Goal: Information Seeking & Learning: Learn about a topic

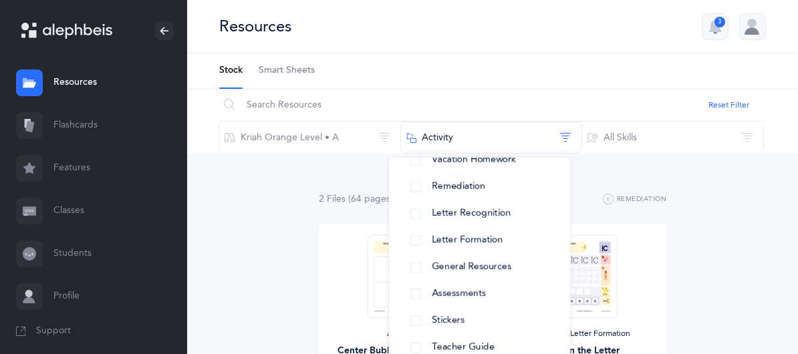
scroll to position [139, 0]
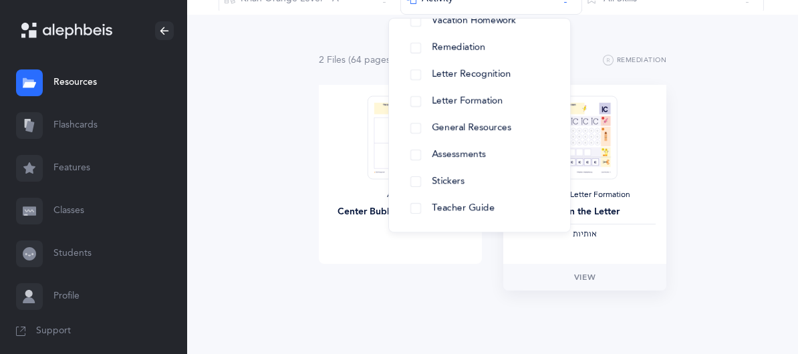
click at [552, 145] on img at bounding box center [584, 137] width 65 height 83
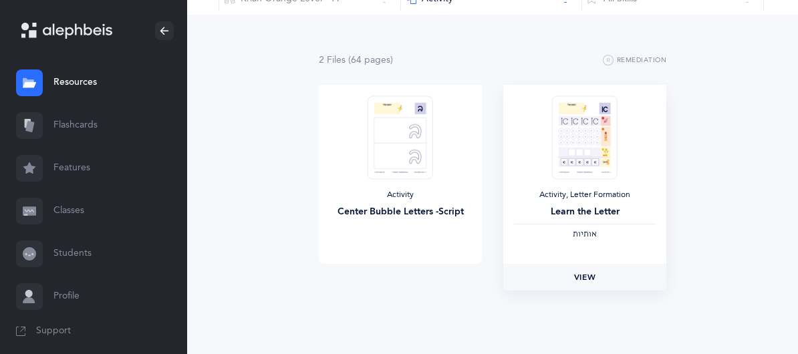
click at [574, 272] on span "View" at bounding box center [584, 277] width 21 height 12
click at [389, 276] on span "View" at bounding box center [399, 277] width 21 height 12
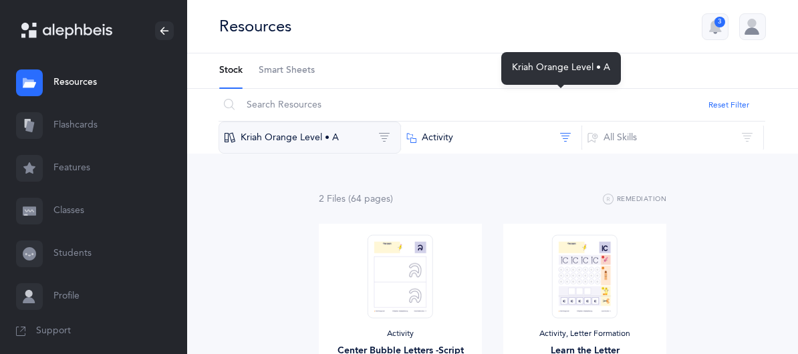
click at [401, 122] on button "Kriah Orange Level • A" at bounding box center [309, 138] width 182 height 32
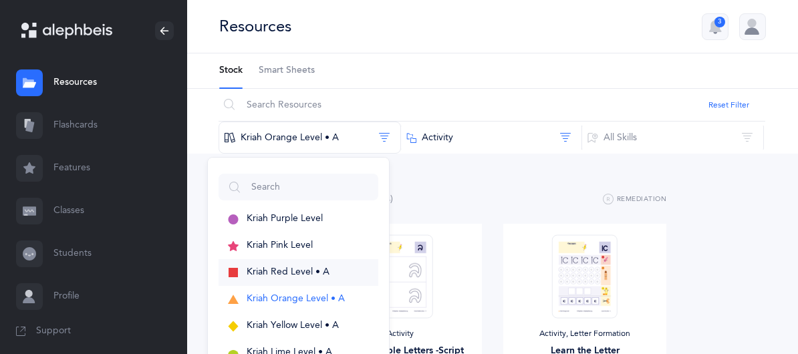
click at [329, 267] on span "Kriah Red Level • A" at bounding box center [287, 272] width 83 height 11
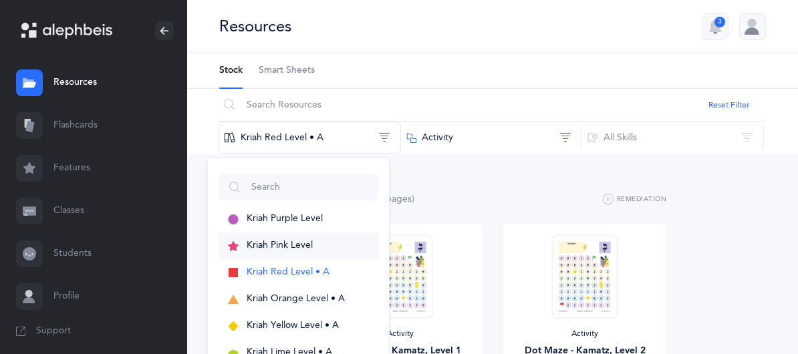
click at [313, 240] on span "Kriah Pink Level" at bounding box center [279, 245] width 66 height 11
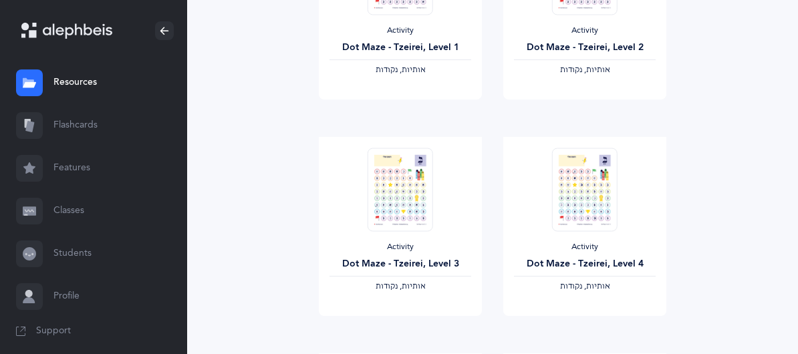
scroll to position [1237, 0]
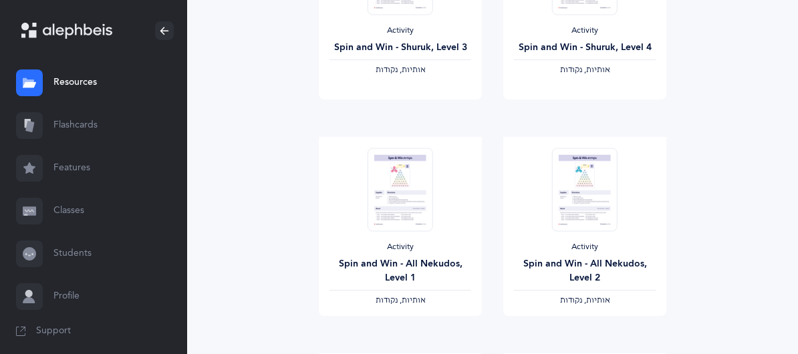
scroll to position [371, 0]
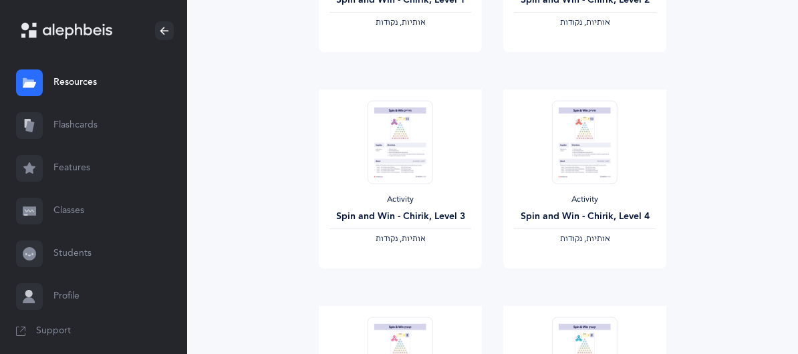
scroll to position [1237, 0]
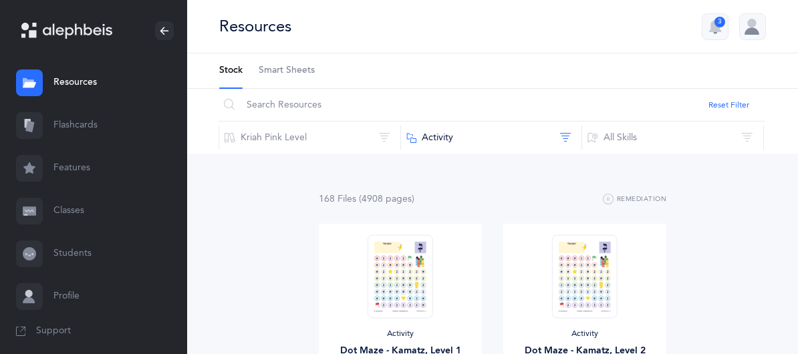
click at [80, 86] on link "Resources" at bounding box center [93, 82] width 187 height 43
click at [84, 88] on link "Resources" at bounding box center [93, 82] width 187 height 43
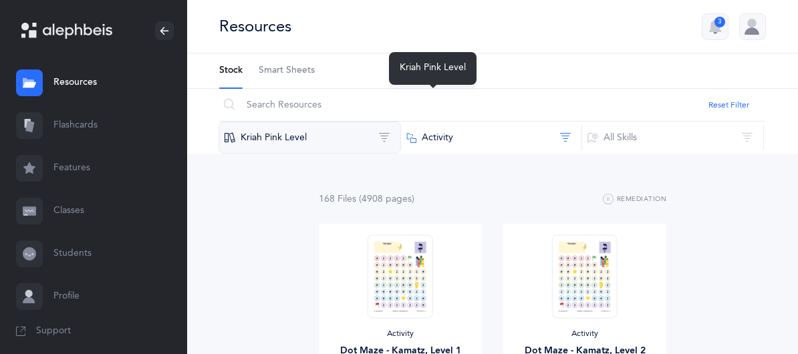
click at [401, 122] on button "Kriah Pink Level" at bounding box center [309, 138] width 182 height 32
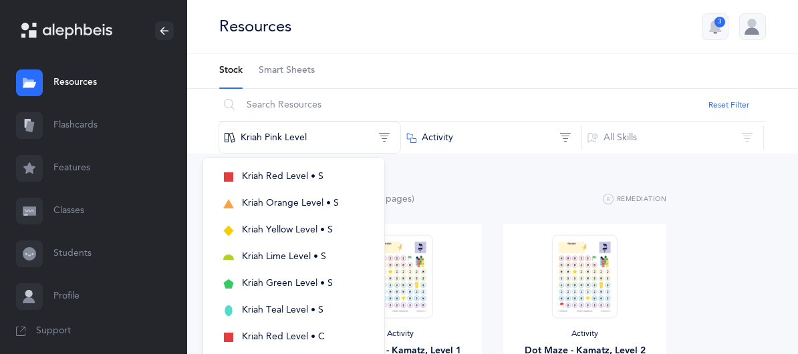
scroll to position [379, 0]
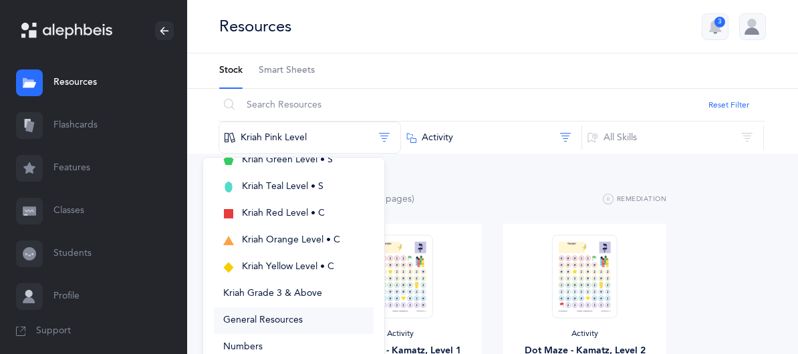
click at [303, 315] on span "General Resources" at bounding box center [262, 320] width 79 height 11
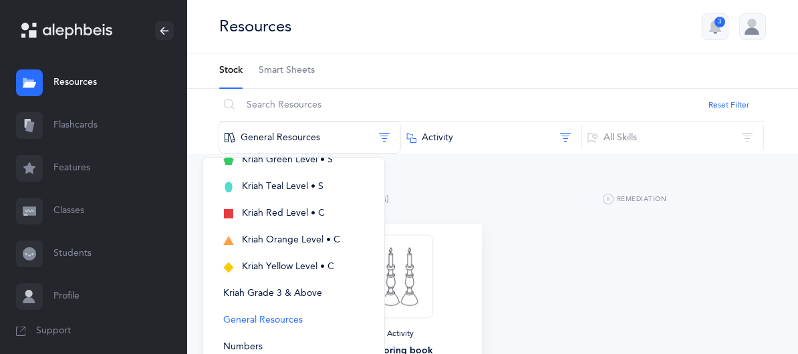
click at [362, 256] on div at bounding box center [400, 275] width 77 height 83
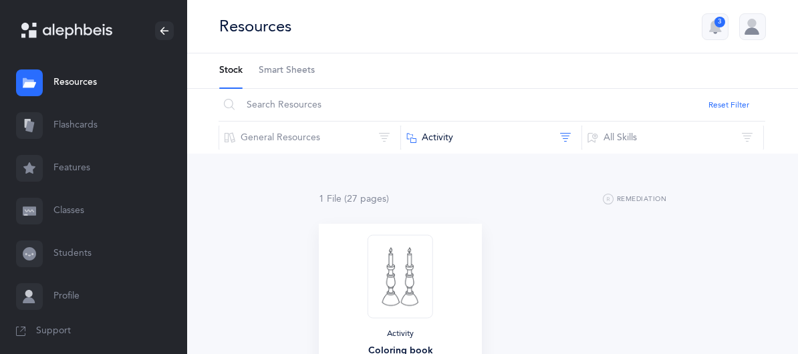
click at [367, 254] on img at bounding box center [399, 275] width 65 height 83
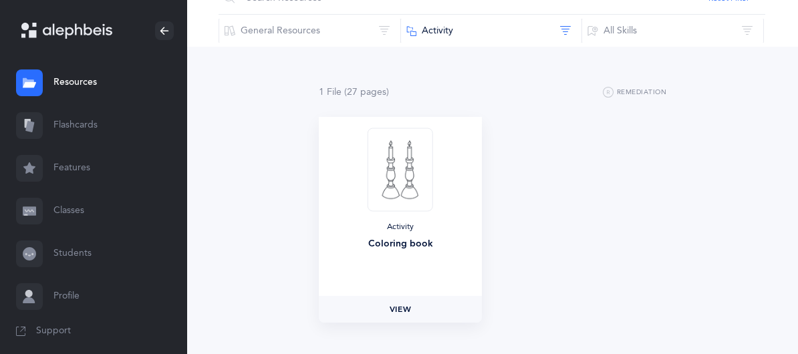
click at [389, 303] on span "View" at bounding box center [399, 309] width 21 height 12
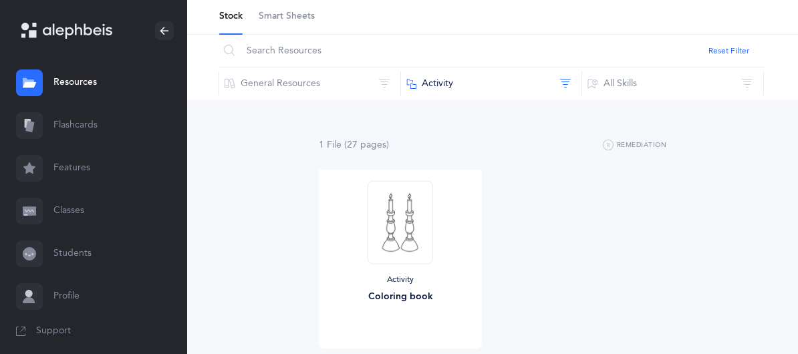
scroll to position [0, 0]
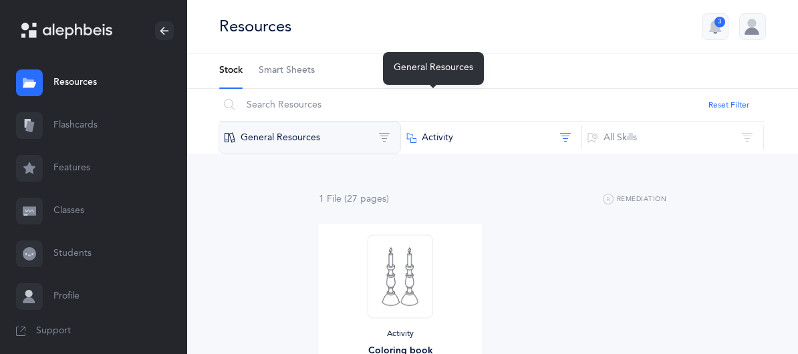
click at [401, 122] on button "General Resources" at bounding box center [309, 138] width 182 height 32
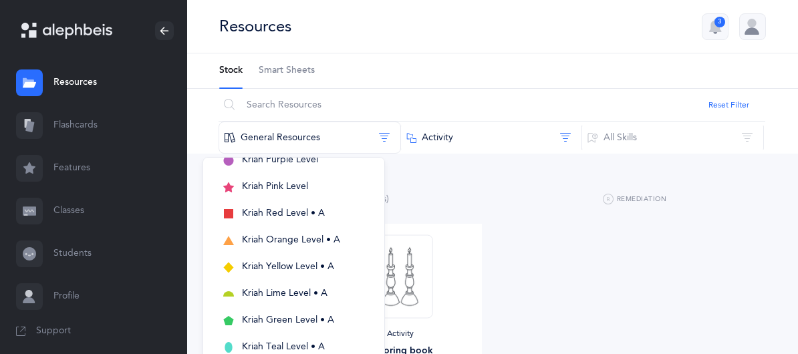
scroll to position [70, 0]
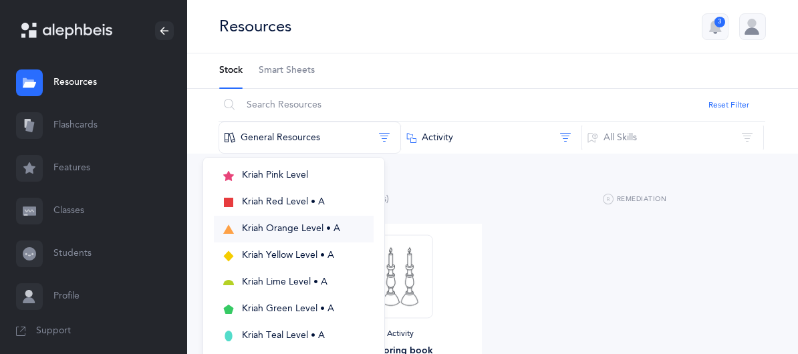
click at [340, 223] on span "Kriah Orange Level • A" at bounding box center [291, 228] width 98 height 11
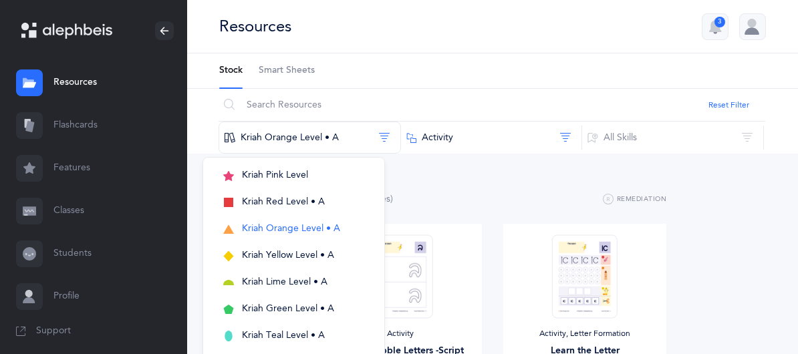
click at [426, 209] on div "2 File s (64 page s ) Remediation Activity Center Bubble Letters -Script View A…" at bounding box center [492, 315] width 347 height 249
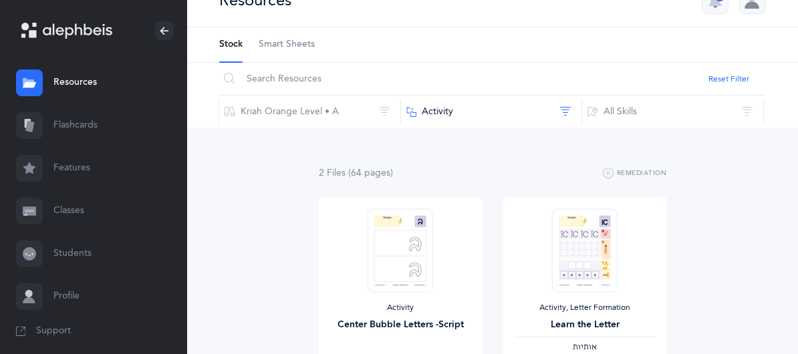
scroll to position [0, 0]
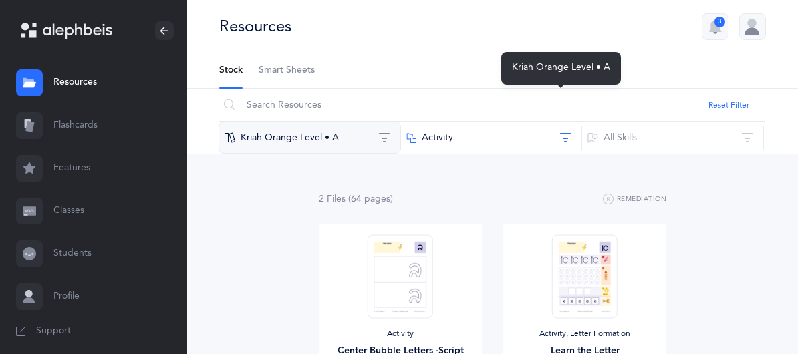
click at [401, 122] on button "Kriah Orange Level • A" at bounding box center [309, 138] width 182 height 32
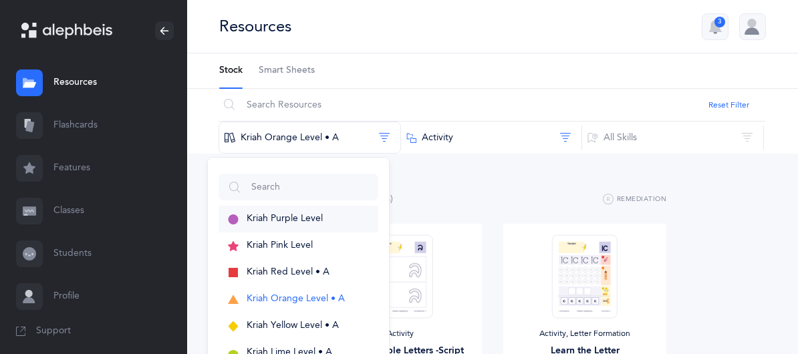
click at [323, 213] on span "Kriah Purple Level" at bounding box center [284, 218] width 76 height 11
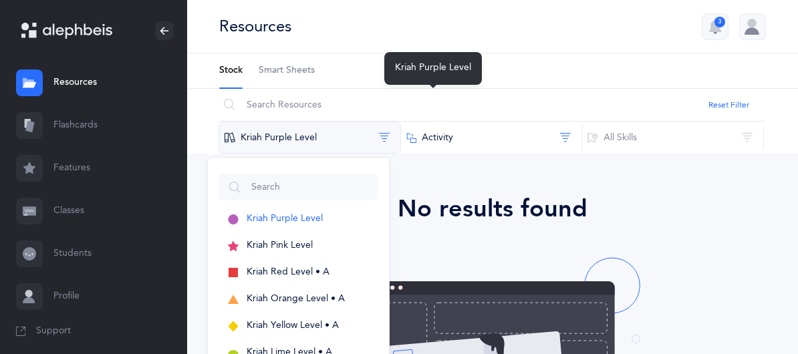
click at [401, 122] on button "Kriah Purple Level" at bounding box center [309, 138] width 182 height 32
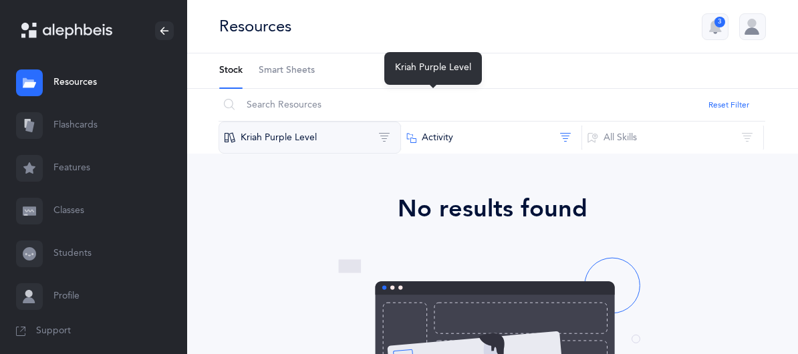
click at [401, 122] on button "Kriah Purple Level" at bounding box center [309, 138] width 182 height 32
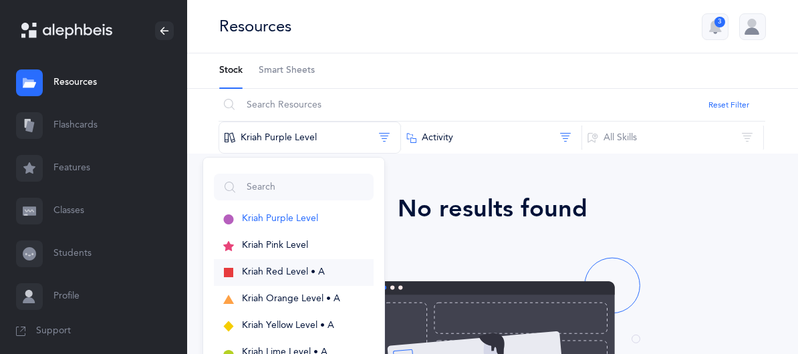
click at [325, 267] on span "Kriah Red Level • A" at bounding box center [283, 272] width 83 height 11
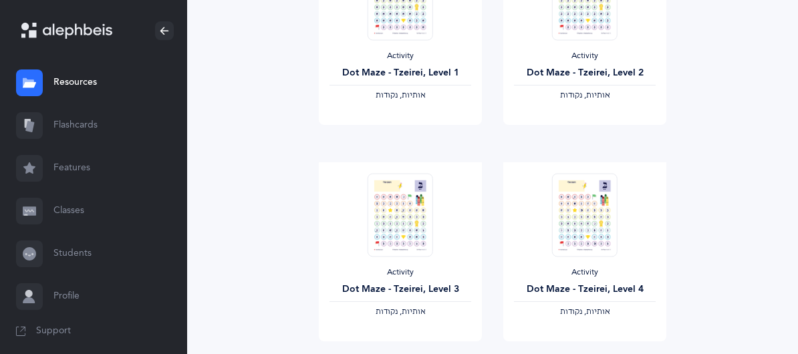
scroll to position [1237, 0]
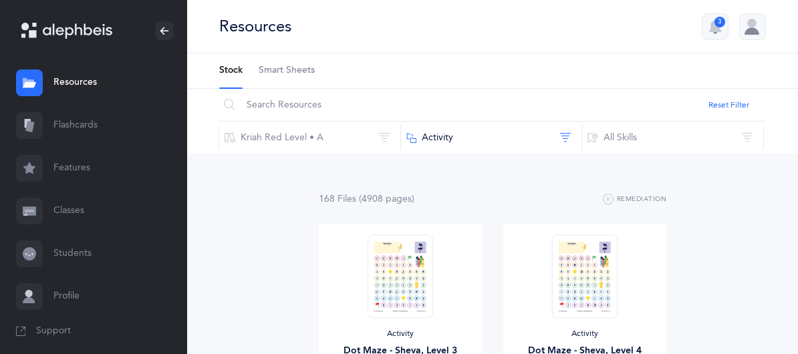
drag, startPoint x: 261, startPoint y: 149, endPoint x: 244, endPoint y: 148, distance: 16.1
drag, startPoint x: 244, startPoint y: 148, endPoint x: 87, endPoint y: 129, distance: 158.7
click at [87, 129] on link "Flashcards" at bounding box center [93, 125] width 187 height 43
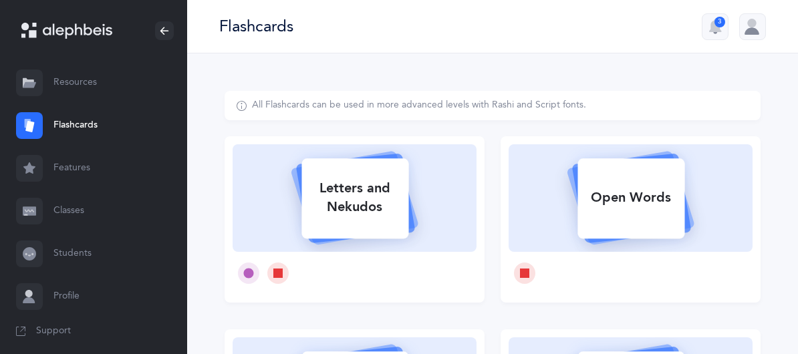
click at [74, 208] on link "Classes" at bounding box center [93, 211] width 187 height 43
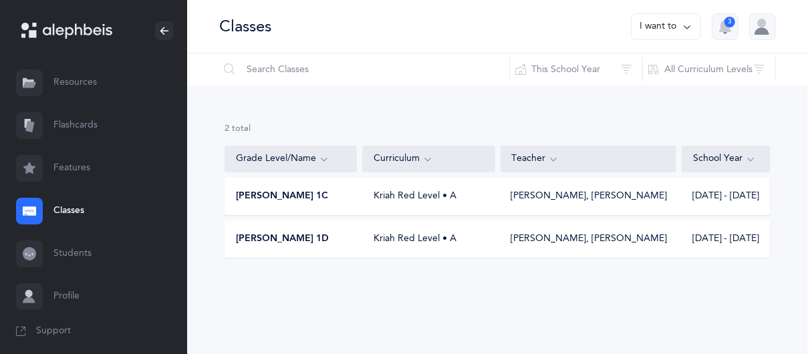
click at [723, 194] on div "[DATE] - [DATE]" at bounding box center [725, 196] width 88 height 13
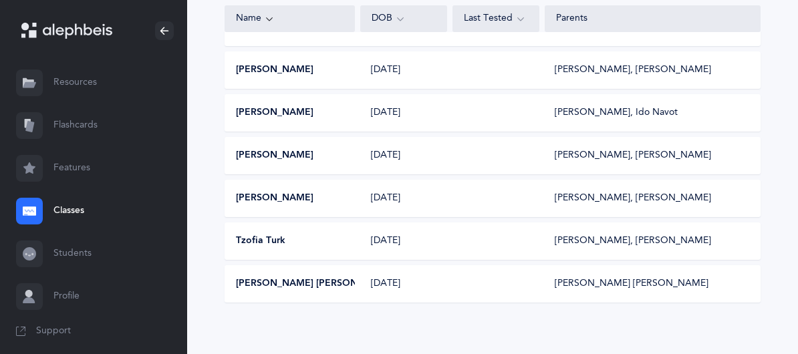
scroll to position [808, 0]
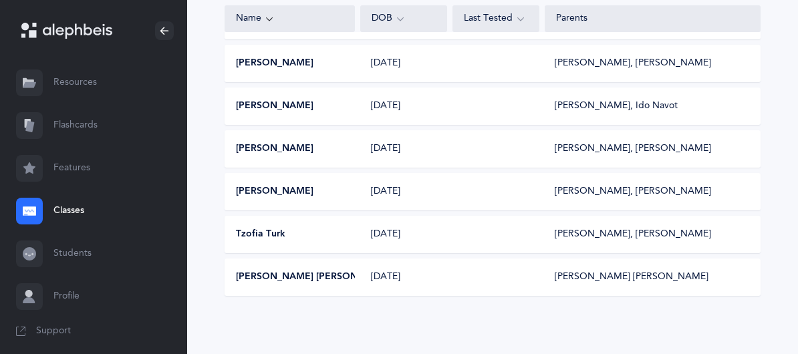
click at [586, 277] on div "[PERSON_NAME] [PERSON_NAME]" at bounding box center [631, 277] width 154 height 13
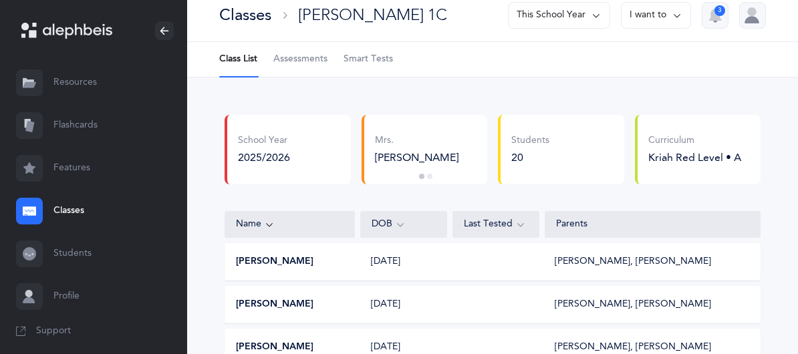
scroll to position [0, 0]
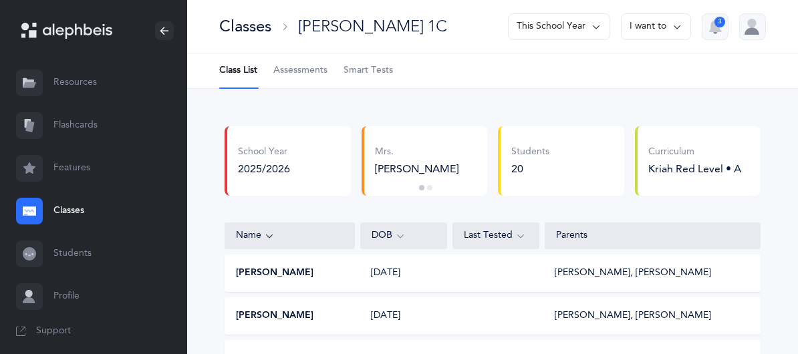
click at [594, 29] on icon at bounding box center [595, 26] width 11 height 15
click at [560, 93] on button "[DATE] - [DATE]" at bounding box center [553, 92] width 90 height 24
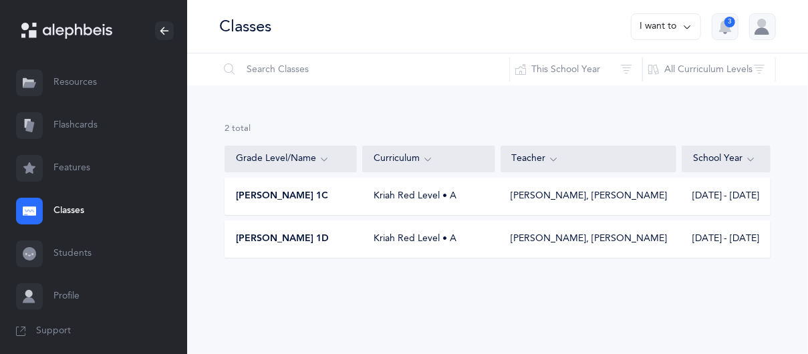
click at [271, 204] on div "[PERSON_NAME] 1C Kriah Red Level • A [PERSON_NAME], [PERSON_NAME] [DATE] - [DAT…" at bounding box center [497, 196] width 546 height 37
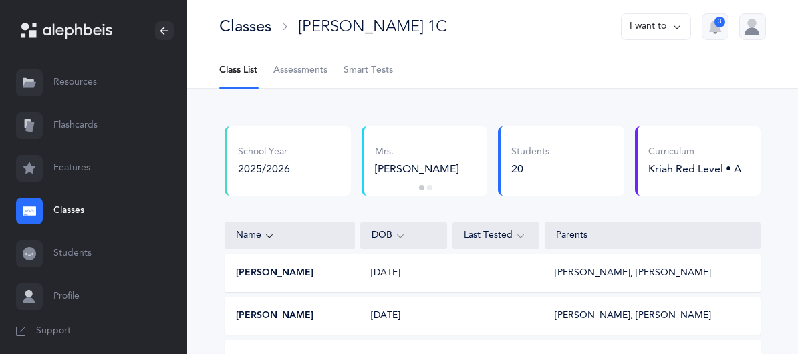
click at [676, 26] on icon at bounding box center [676, 26] width 11 height 15
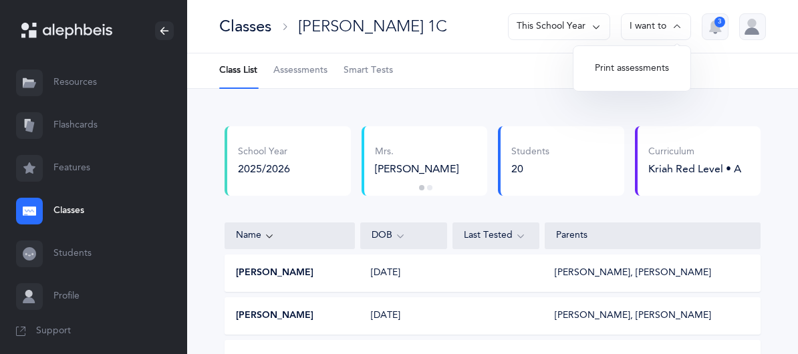
click at [599, 29] on icon at bounding box center [595, 26] width 11 height 15
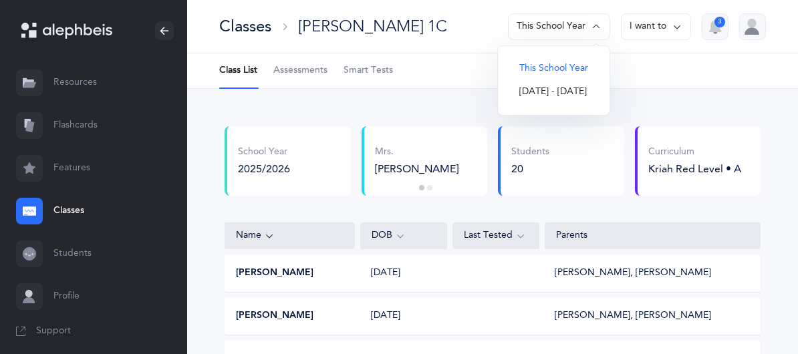
click at [524, 94] on button "[DATE] - [DATE]" at bounding box center [553, 92] width 90 height 24
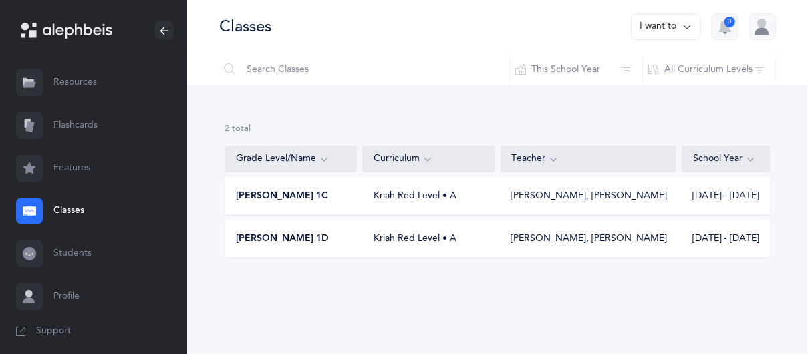
click at [81, 90] on link "Resources" at bounding box center [93, 82] width 187 height 43
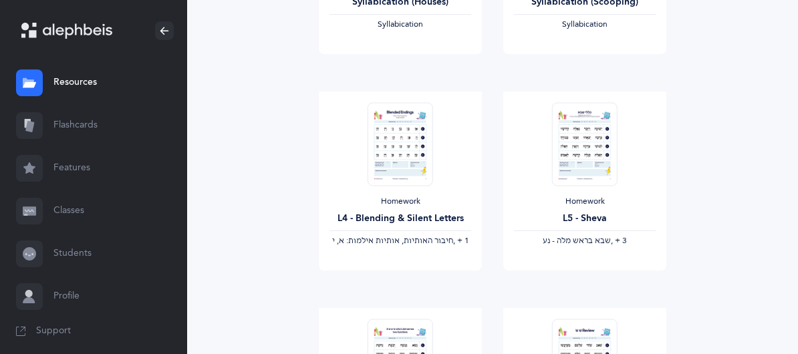
scroll to position [1237, 0]
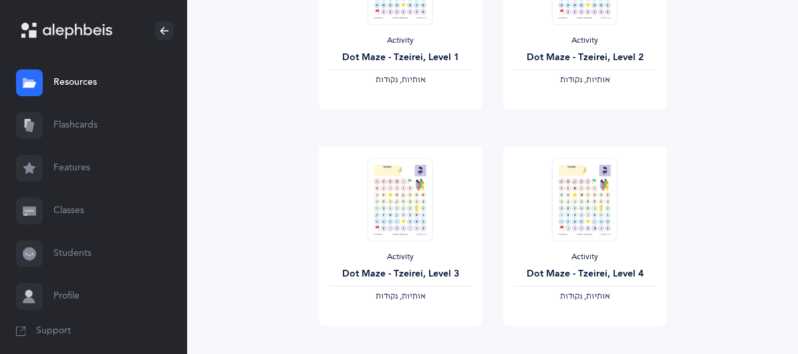
scroll to position [681, 0]
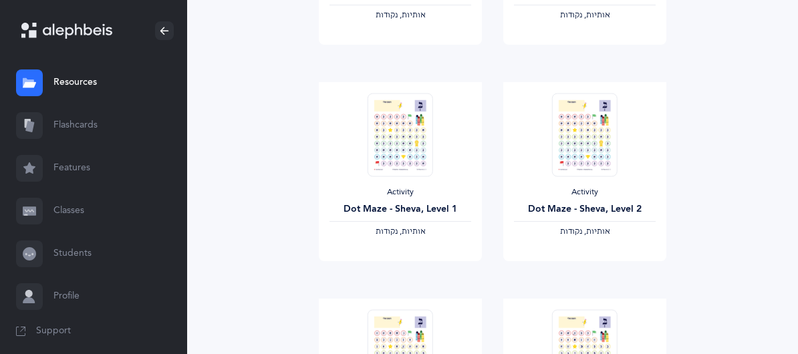
scroll to position [1237, 0]
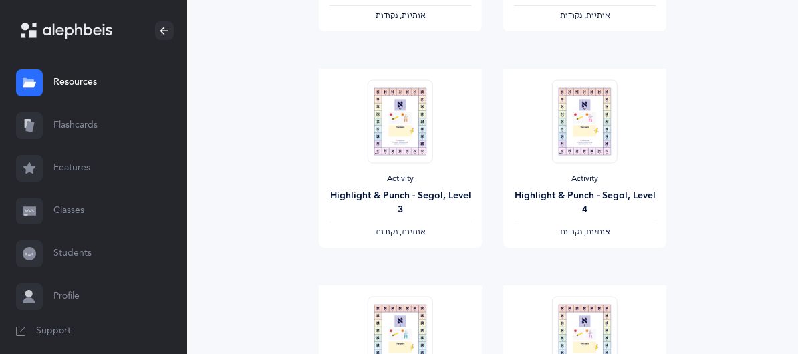
scroll to position [0, 0]
